Goal: Information Seeking & Learning: Learn about a topic

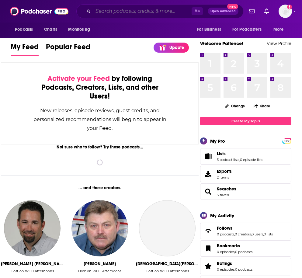
click at [135, 14] on input "Search podcasts, credits, & more..." at bounding box center [142, 11] width 98 height 10
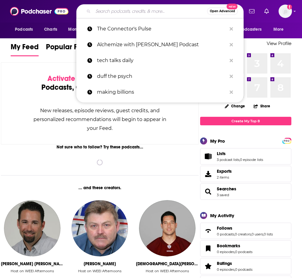
paste input "Software Leaders Uncensored"
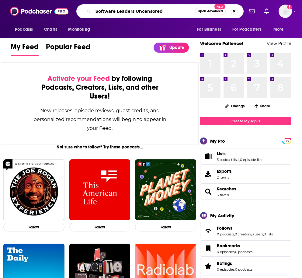
type input "Software Leaders Uncensored"
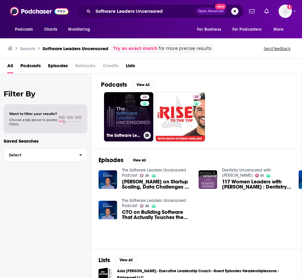
click at [124, 117] on link "26 The Software Leaders Uncensored Podcast" at bounding box center [128, 116] width 49 height 49
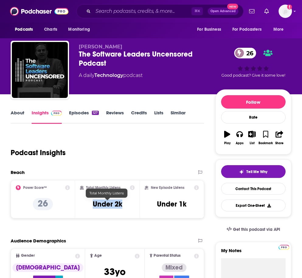
drag, startPoint x: 125, startPoint y: 205, endPoint x: 91, endPoint y: 204, distance: 34.4
click at [91, 204] on div "Total Monthly Listens Under 2k" at bounding box center [107, 199] width 55 height 28
copy h3 "Under 2k"
